Goal: Obtain resource: Obtain resource

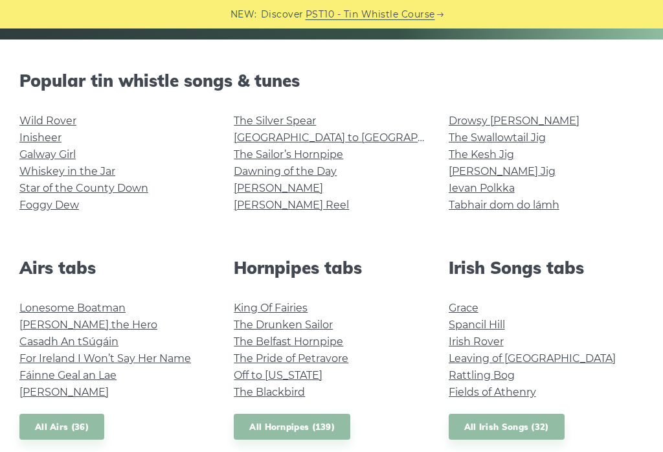
scroll to position [299, 0]
click at [41, 115] on link "Wild Rover" at bounding box center [47, 121] width 57 height 12
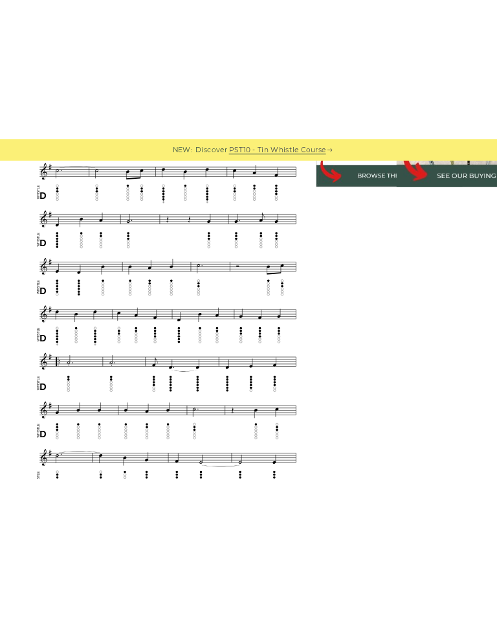
scroll to position [404, 0]
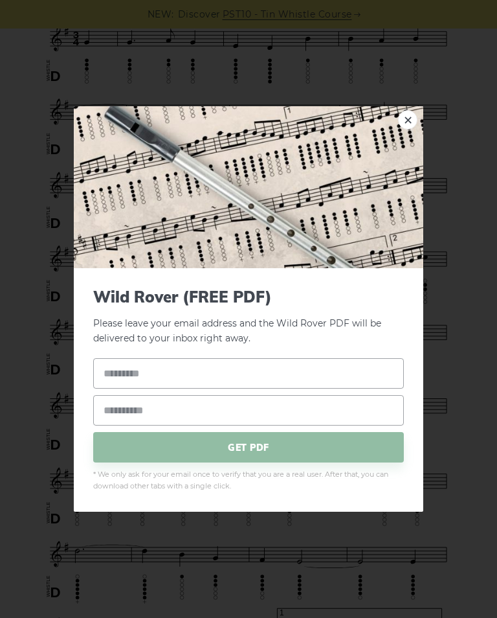
click at [398, 129] on link "×" at bounding box center [407, 119] width 19 height 19
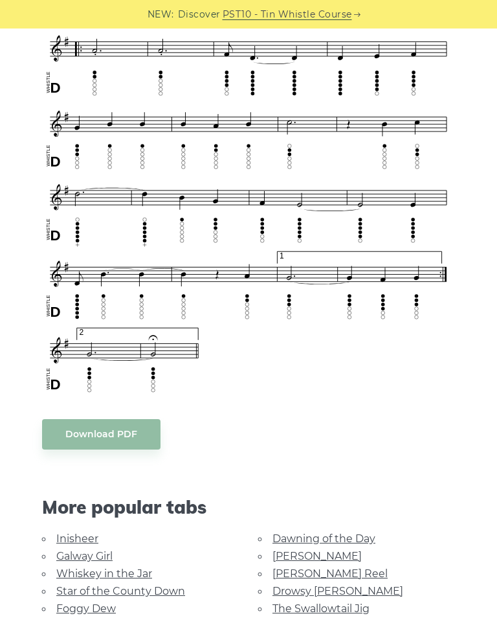
scroll to position [760, 0]
click at [89, 451] on div "More popular tabs" at bounding box center [248, 499] width 432 height 61
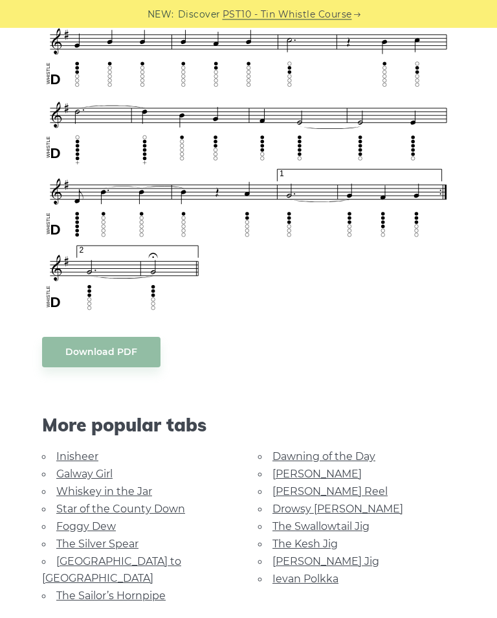
scroll to position [843, 0]
click at [76, 451] on link "Galway Girl" at bounding box center [84, 473] width 56 height 12
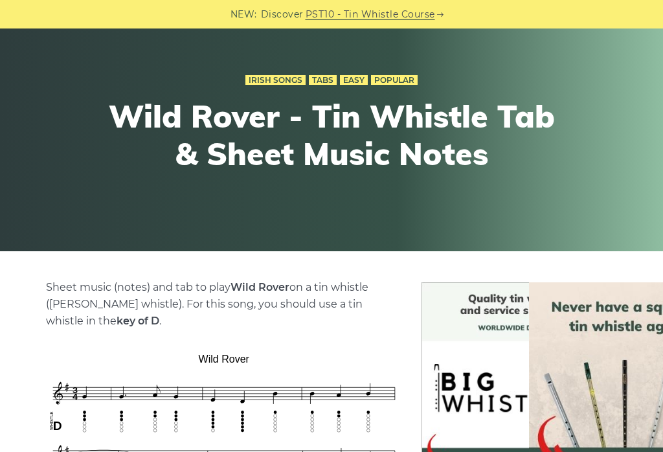
scroll to position [0, 0]
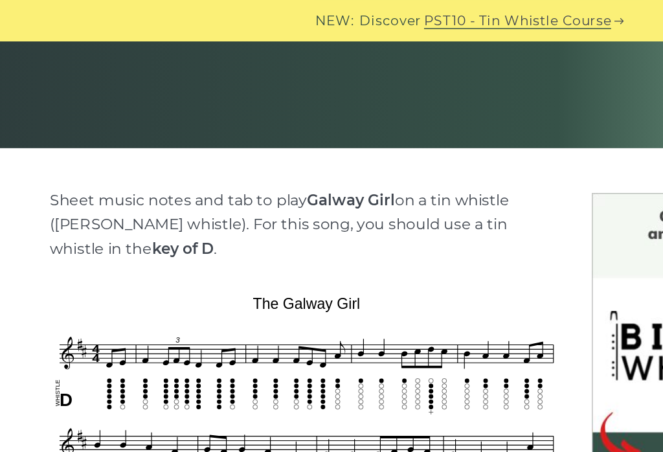
scroll to position [232, 0]
